Goal: Task Accomplishment & Management: Manage account settings

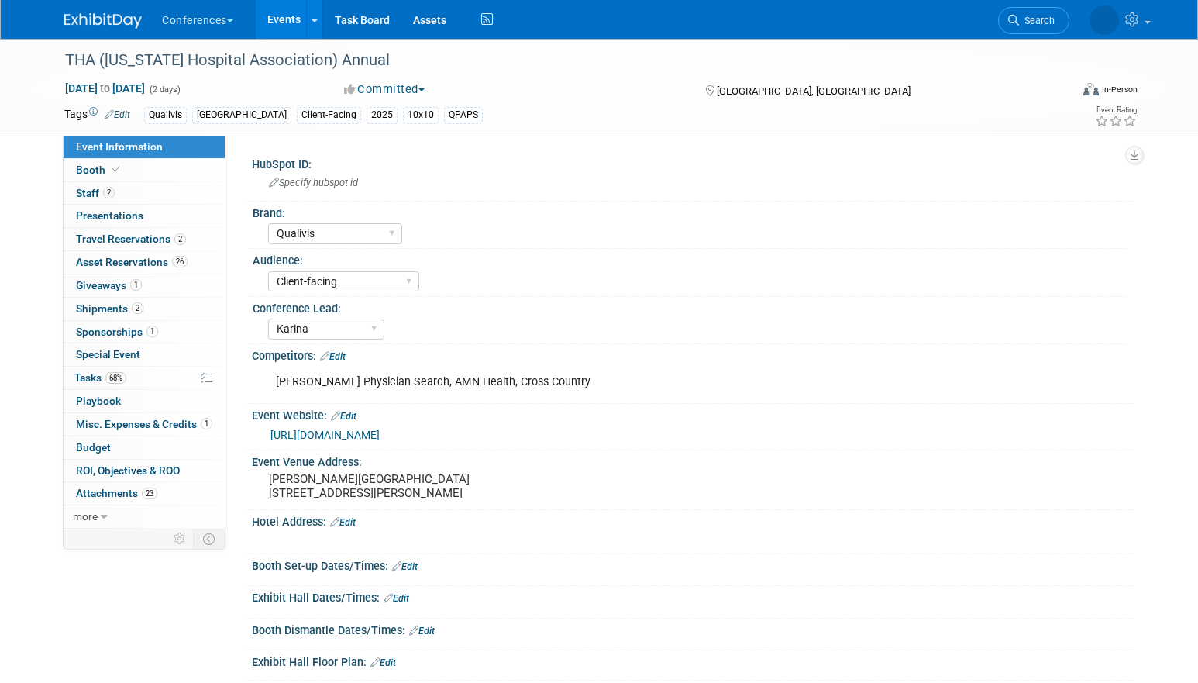
select select "Qualivis"
select select "Client-facing"
select select "Karina"
click at [1011, 12] on link "Search" at bounding box center [974, 20] width 71 height 27
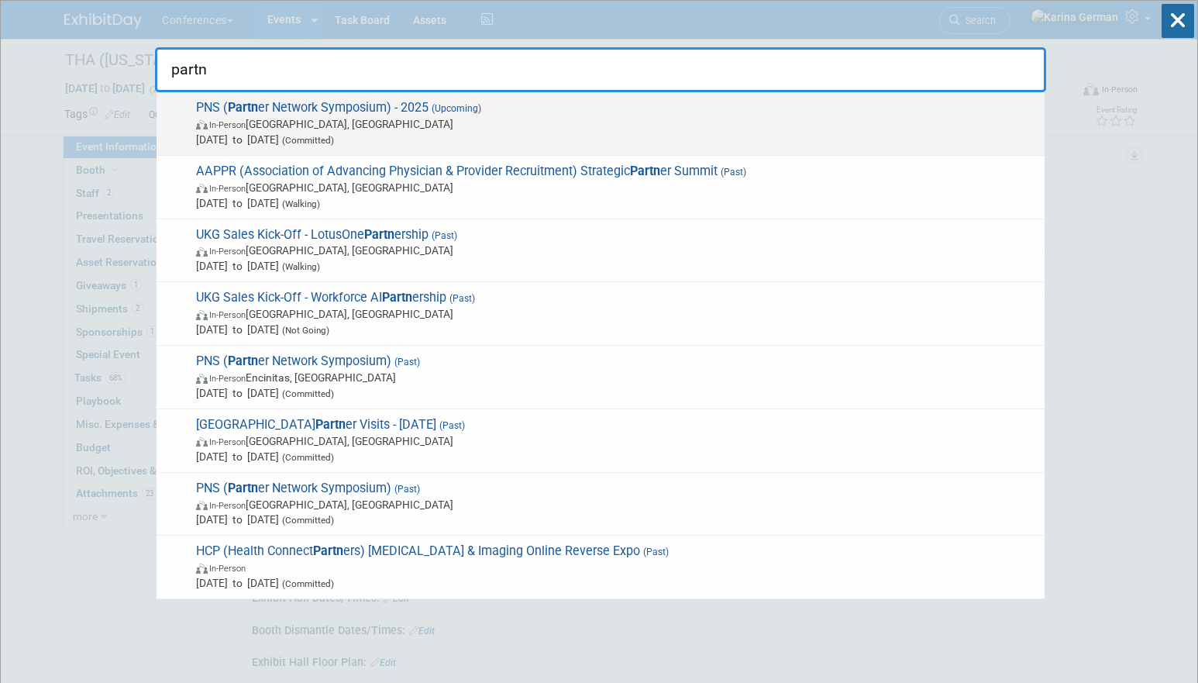
type input "partn"
click at [649, 137] on span "[DATE] to [DATE] (Committed)" at bounding box center [616, 139] width 841 height 15
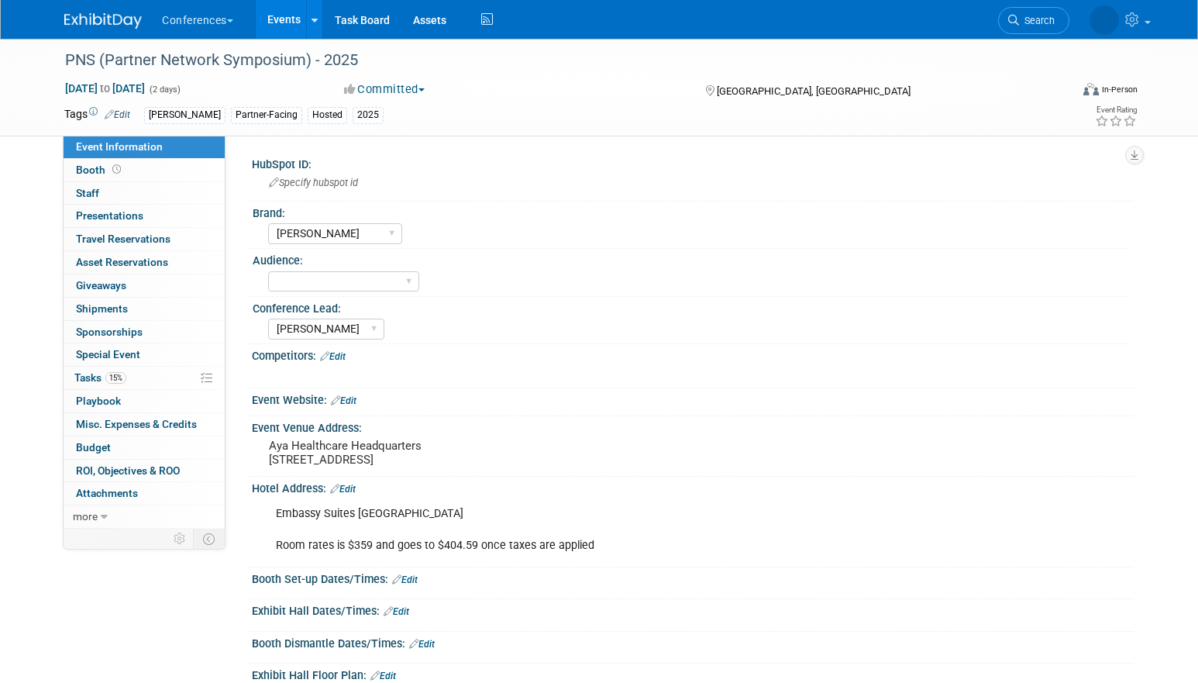
select select "[PERSON_NAME]"
click at [128, 373] on link "15% Tasks 15%" at bounding box center [144, 378] width 161 height 22
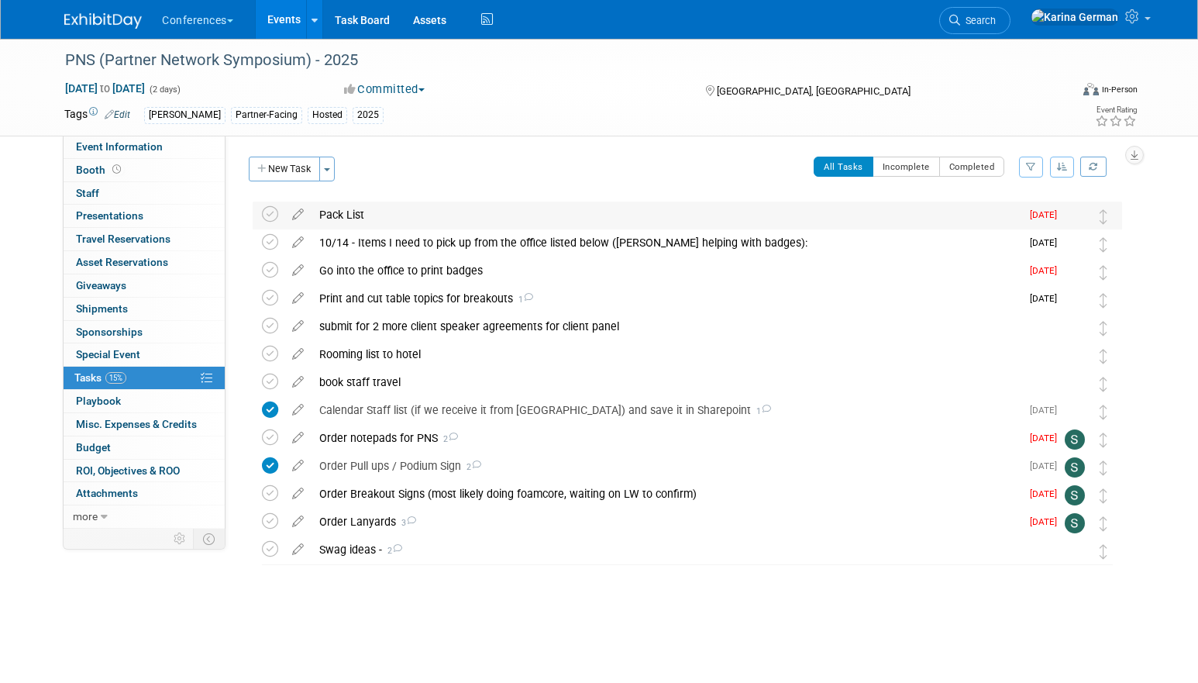
click at [360, 225] on div "Pack List" at bounding box center [666, 214] width 709 height 26
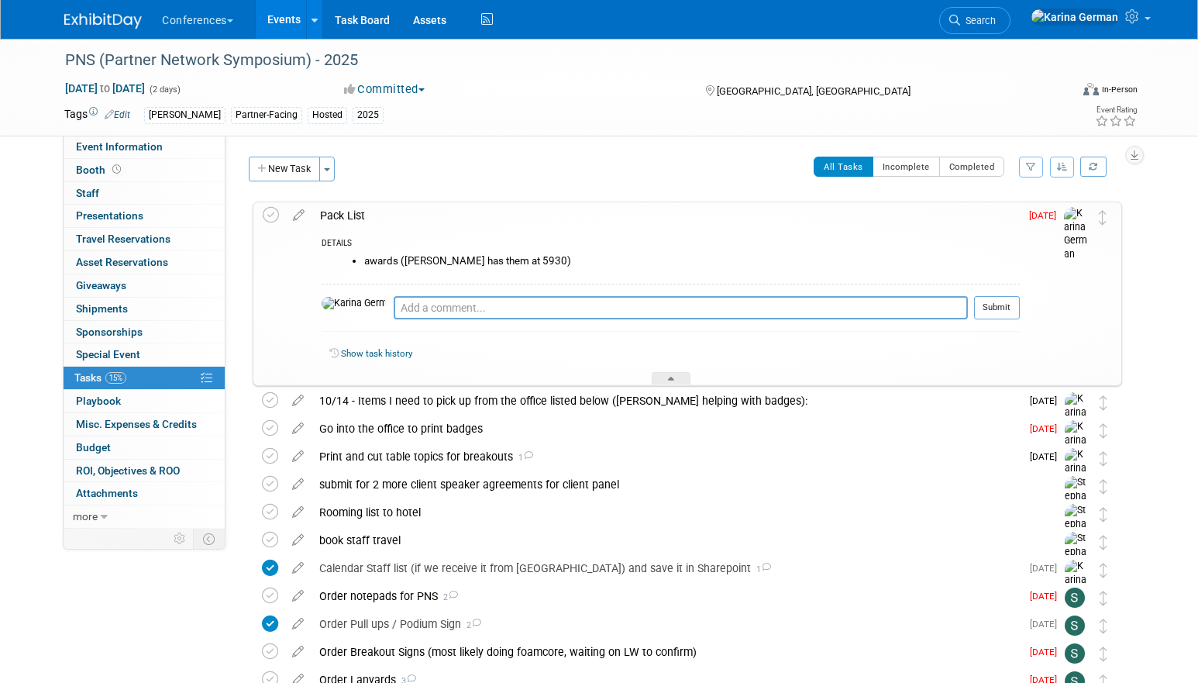
click at [361, 220] on div "Pack List" at bounding box center [666, 215] width 708 height 26
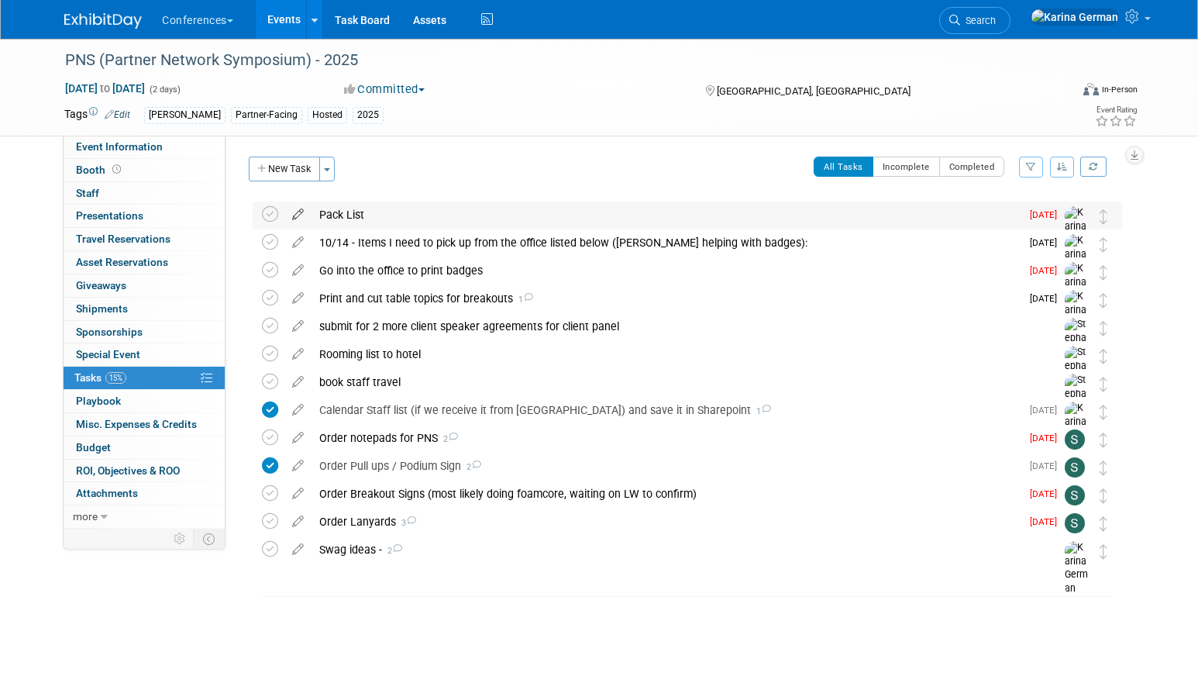
click at [297, 217] on icon at bounding box center [297, 210] width 27 height 19
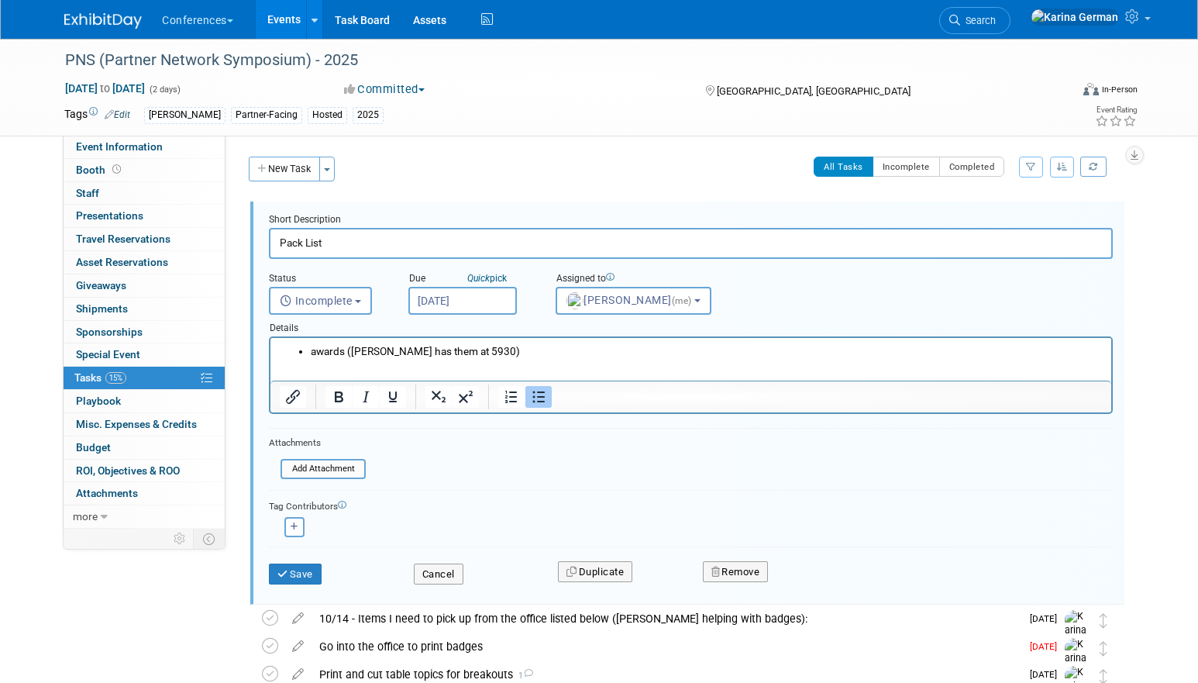
click at [509, 356] on li "awards (Taylor G has them at 5930)" at bounding box center [707, 351] width 792 height 15
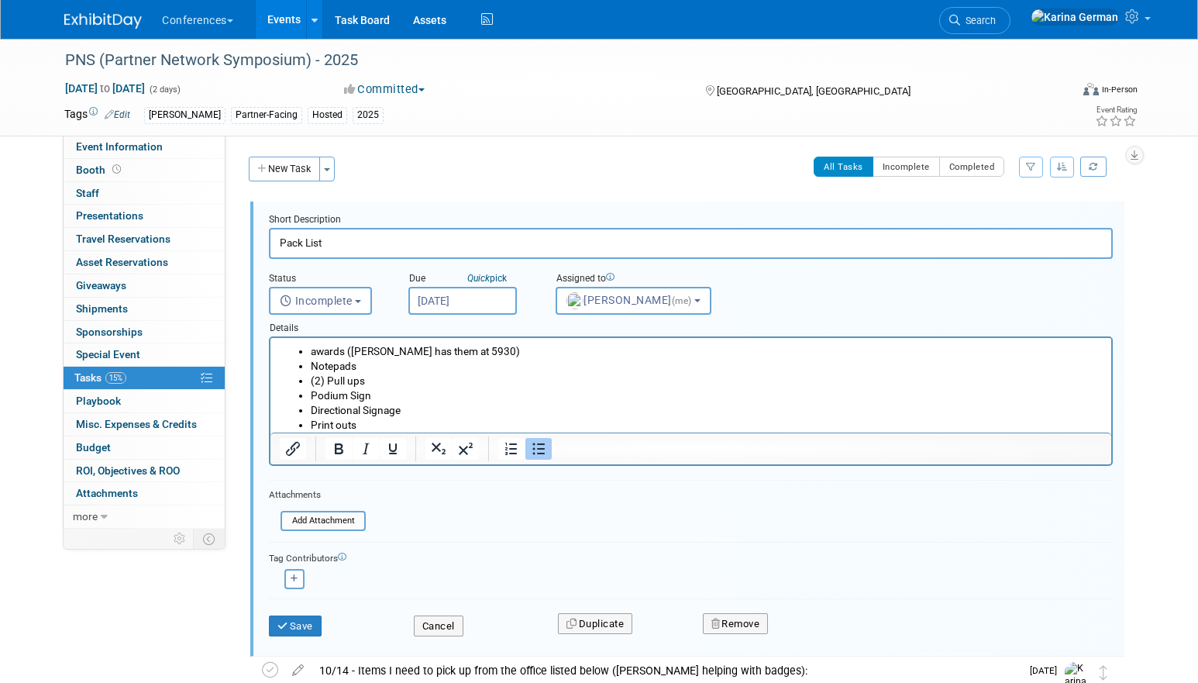
click at [376, 368] on li "Notepads" at bounding box center [707, 366] width 792 height 15
click at [377, 384] on li "(2) Pull ups" at bounding box center [707, 381] width 792 height 15
